Goal: Task Accomplishment & Management: Manage account settings

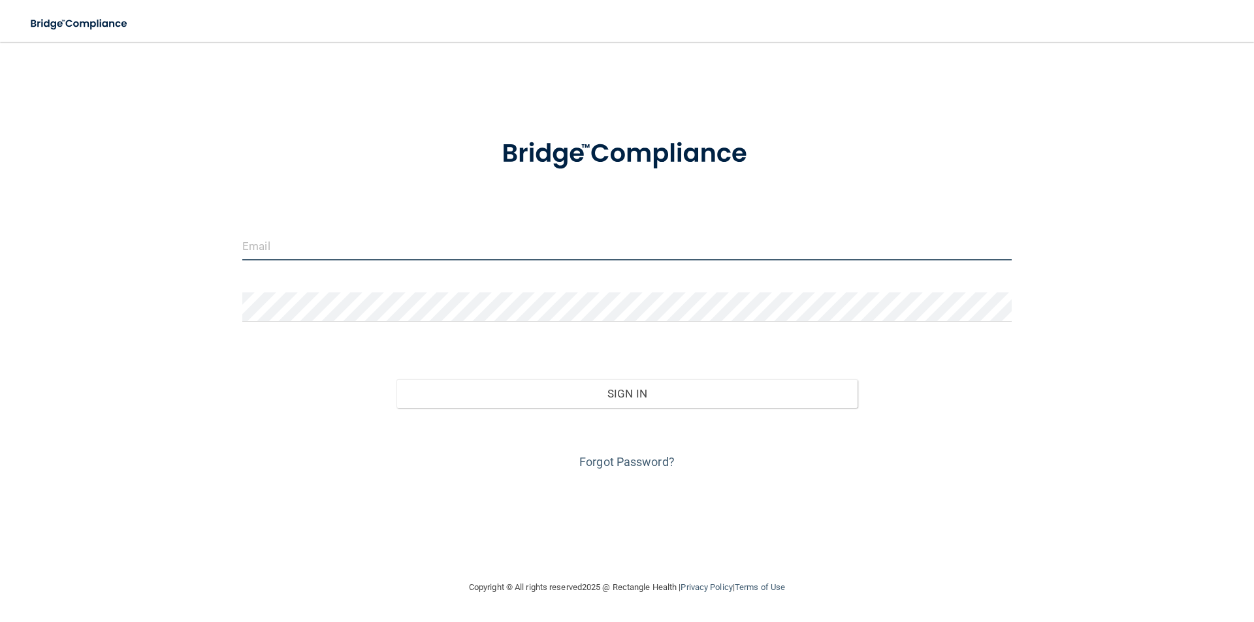
click at [458, 248] on input "email" at bounding box center [626, 245] width 769 height 29
type input "[EMAIL_ADDRESS][DOMAIN_NAME]"
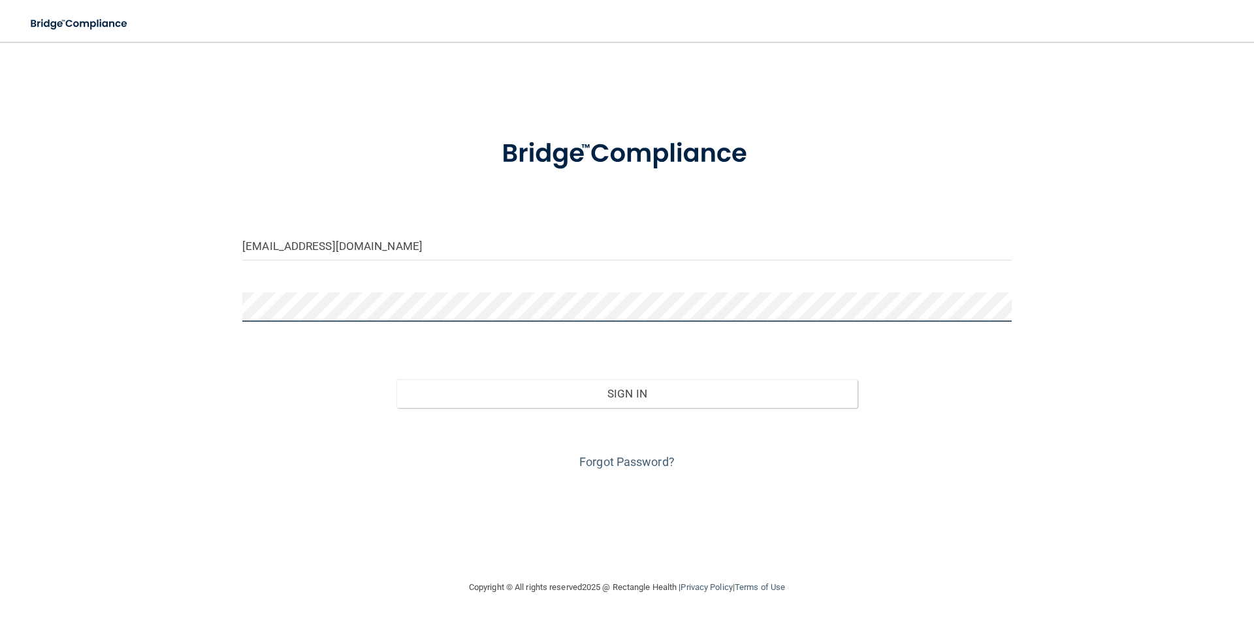
click at [396, 379] on button "Sign In" at bounding box center [627, 393] width 462 height 29
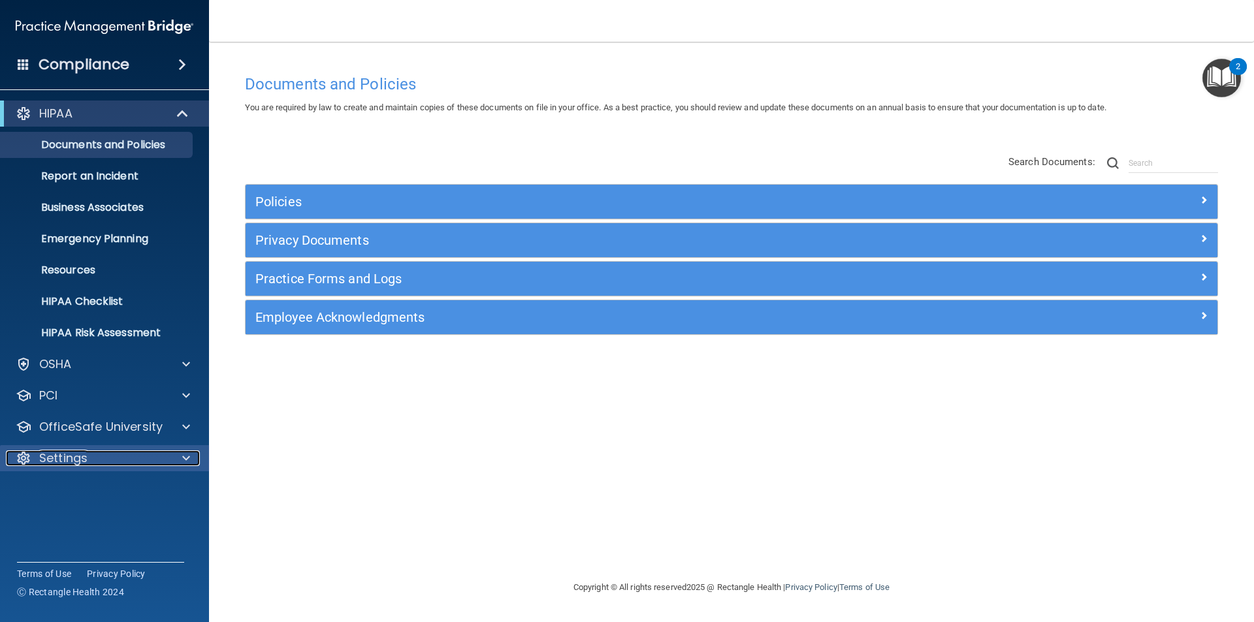
click at [91, 458] on div "Settings" at bounding box center [87, 459] width 162 height 16
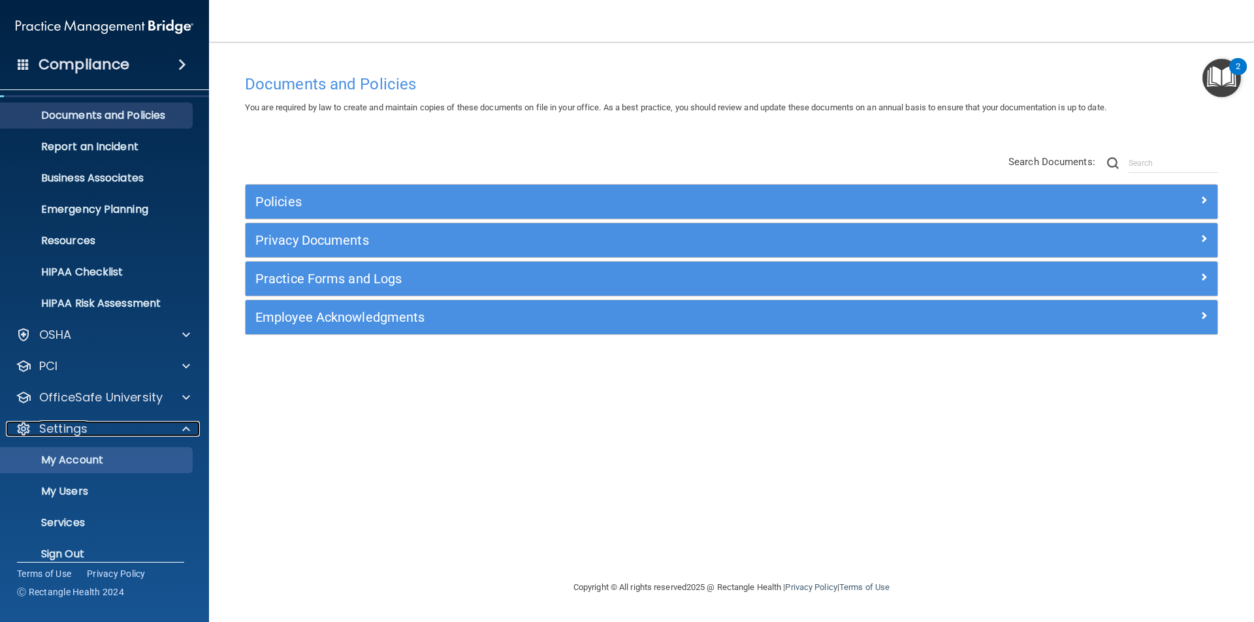
scroll to position [45, 0]
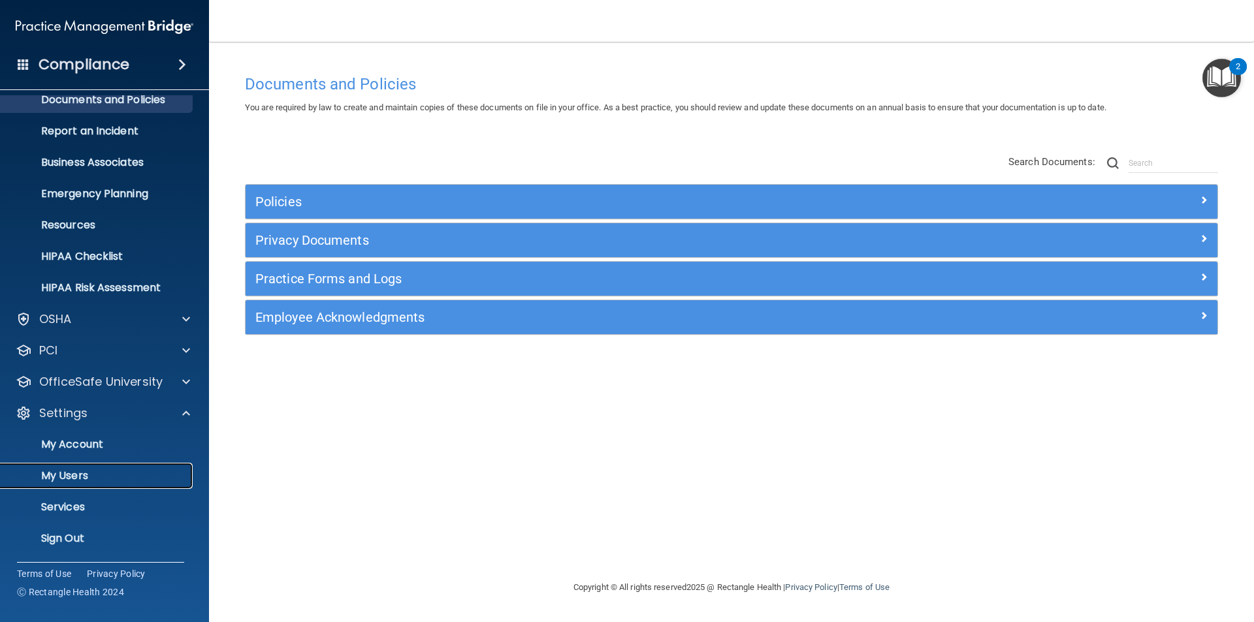
click at [65, 479] on p "My Users" at bounding box center [97, 475] width 178 height 13
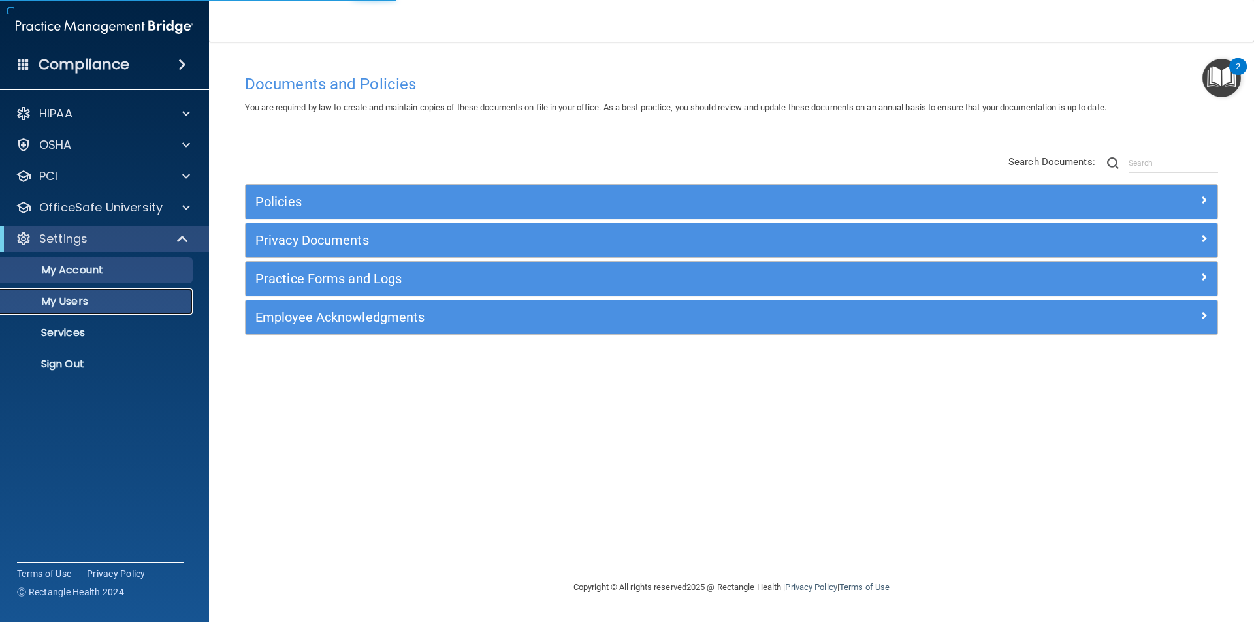
select select "20"
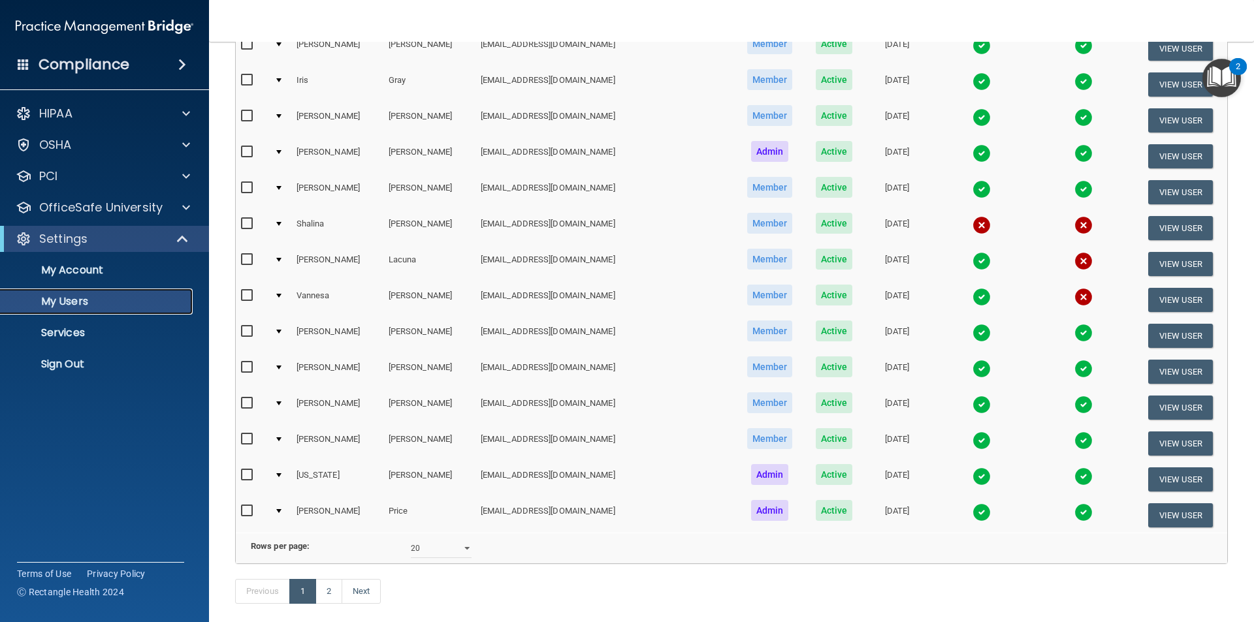
scroll to position [392, 0]
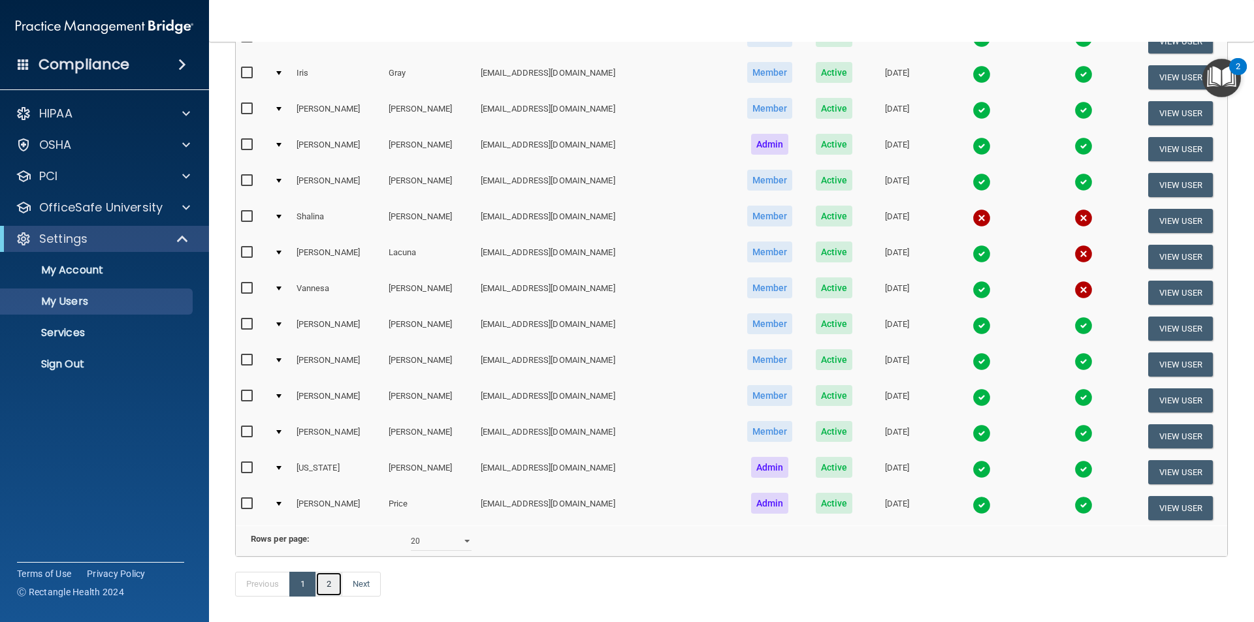
click at [338, 597] on link "2" at bounding box center [328, 584] width 27 height 25
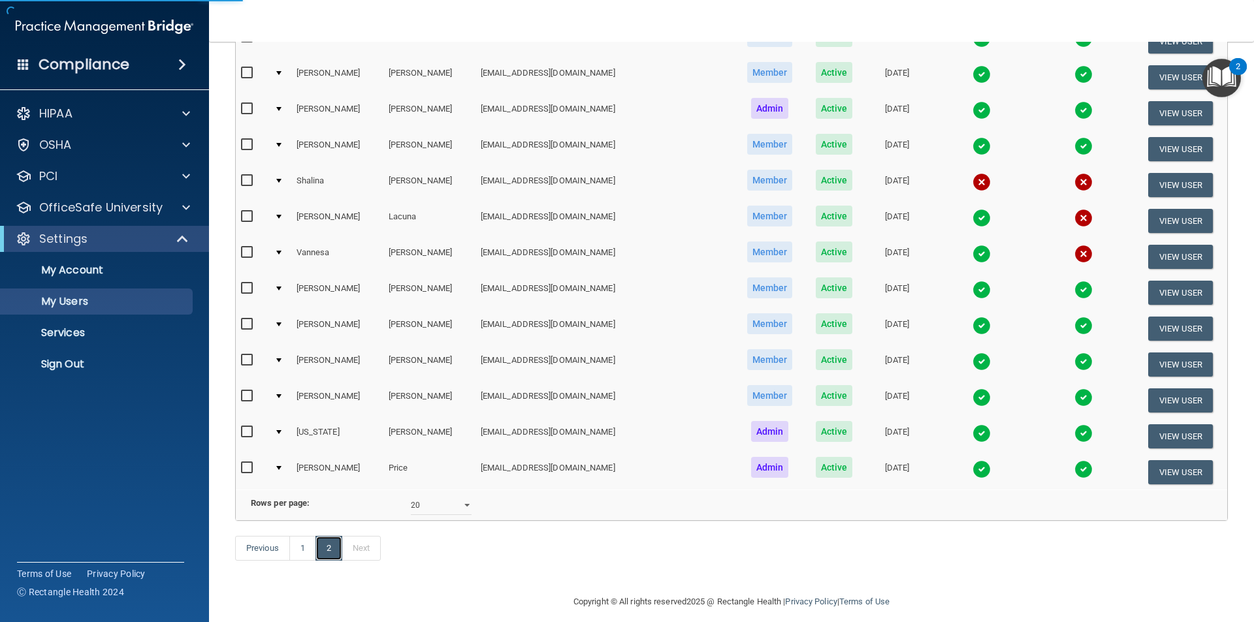
scroll to position [458, 0]
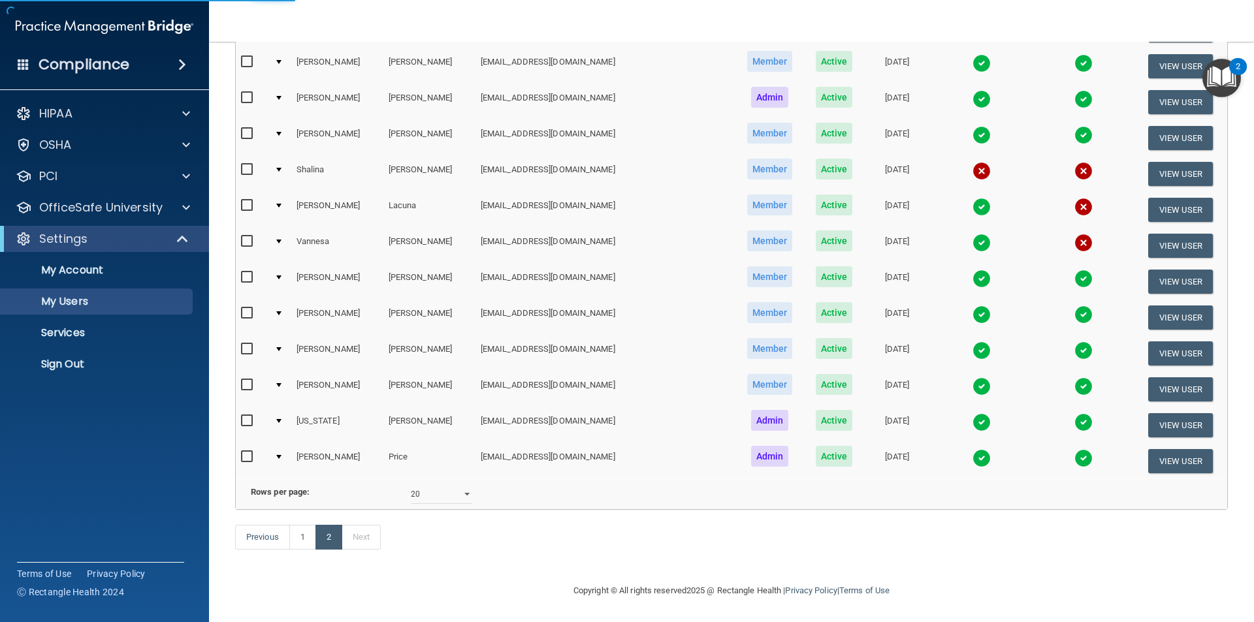
select select "20"
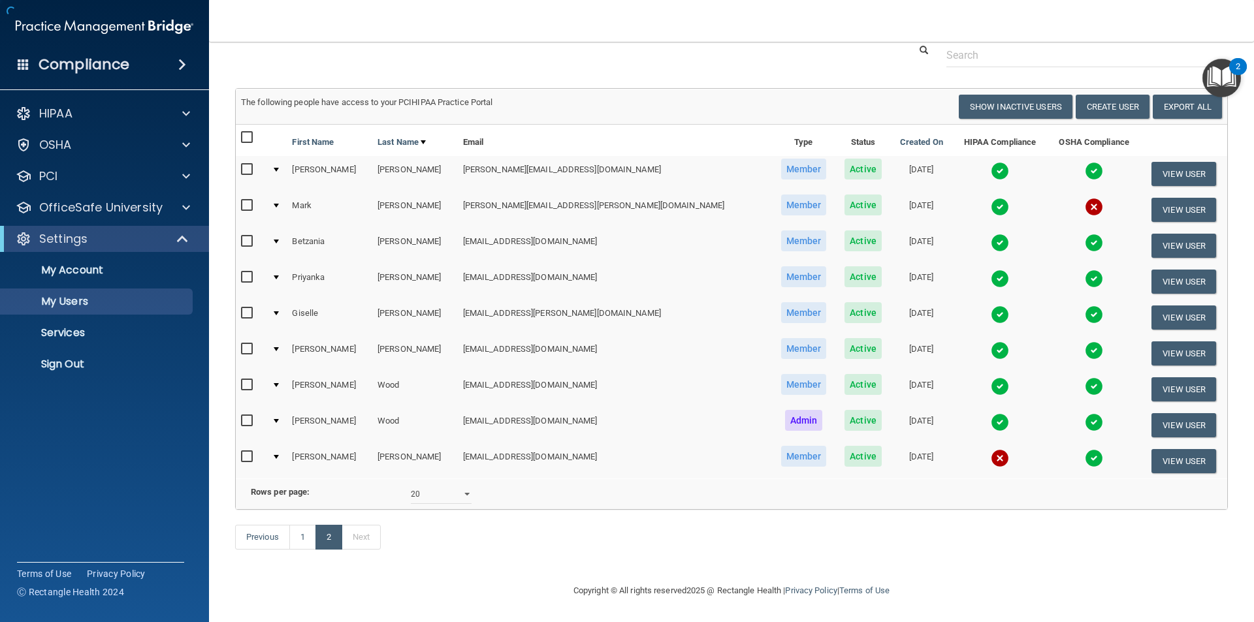
scroll to position [0, 0]
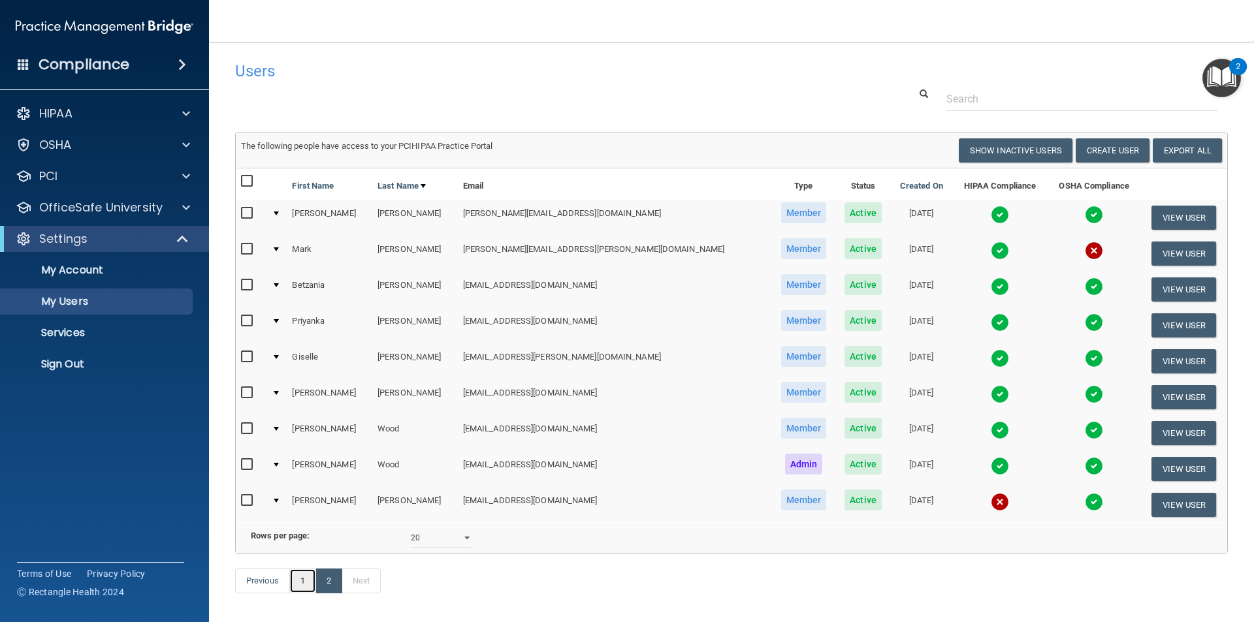
click at [303, 593] on link "1" at bounding box center [302, 581] width 27 height 25
select select "20"
